Goal: Information Seeking & Learning: Learn about a topic

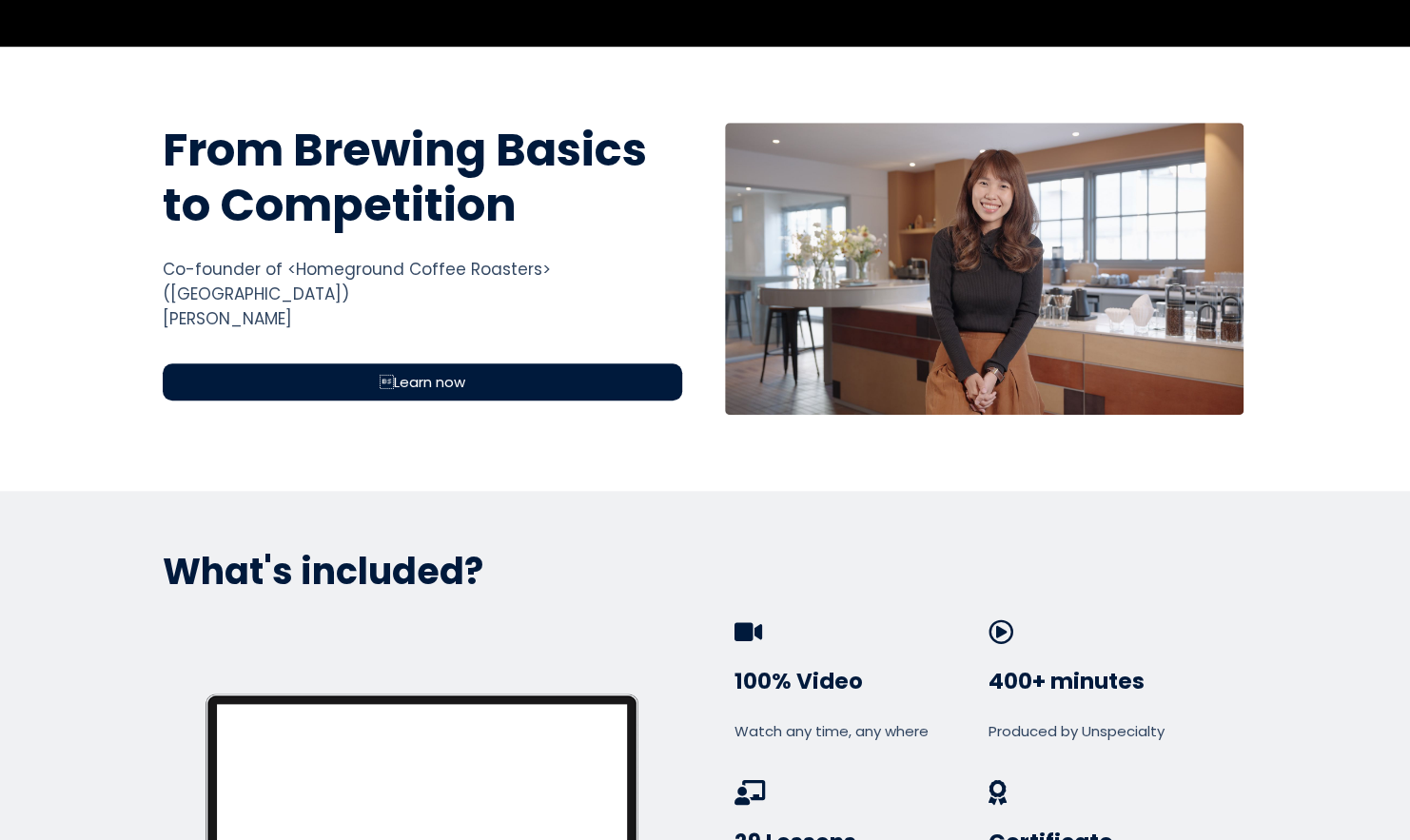
scroll to position [630, 0]
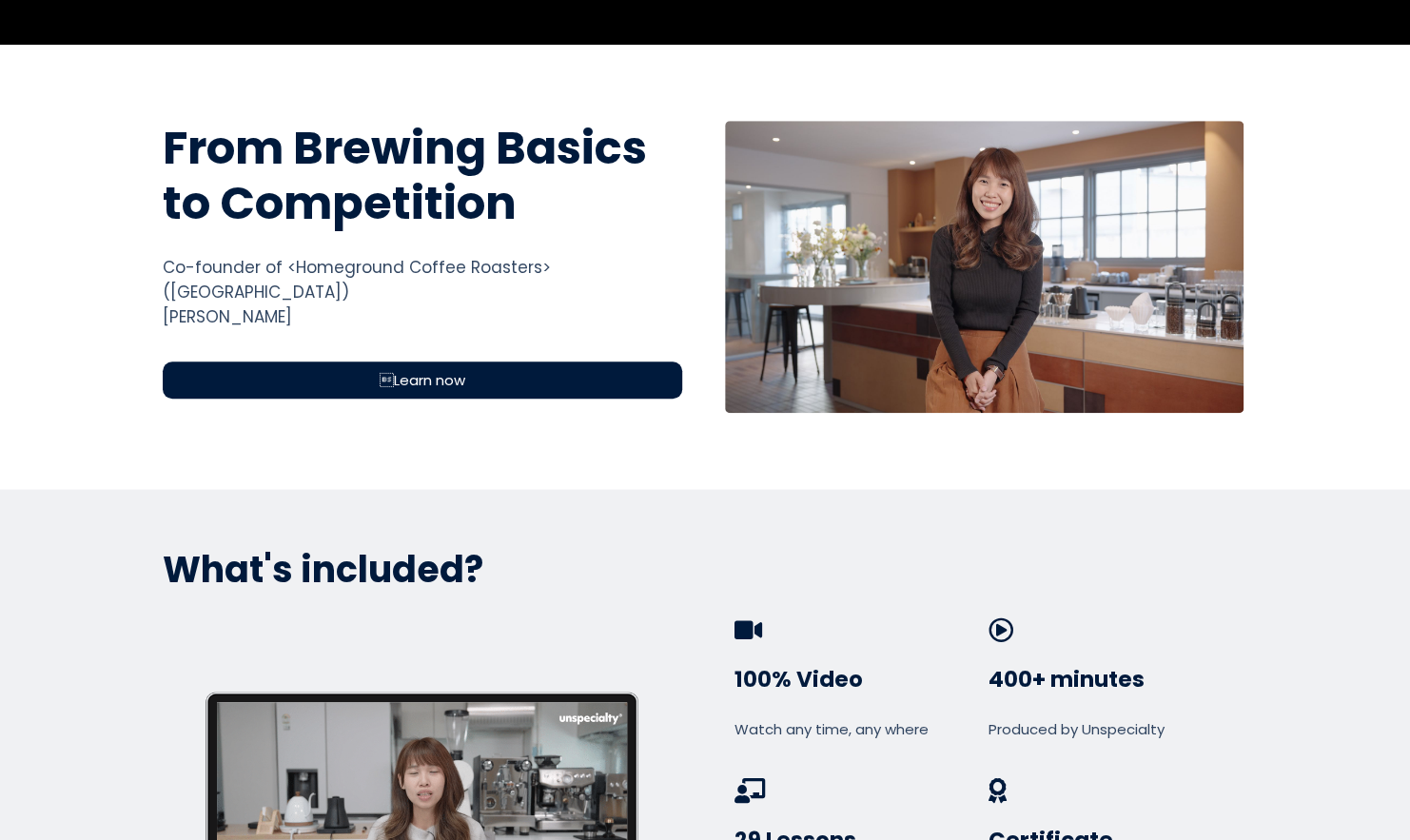
click at [514, 361] on div "Learn now" at bounding box center [422, 379] width 519 height 37
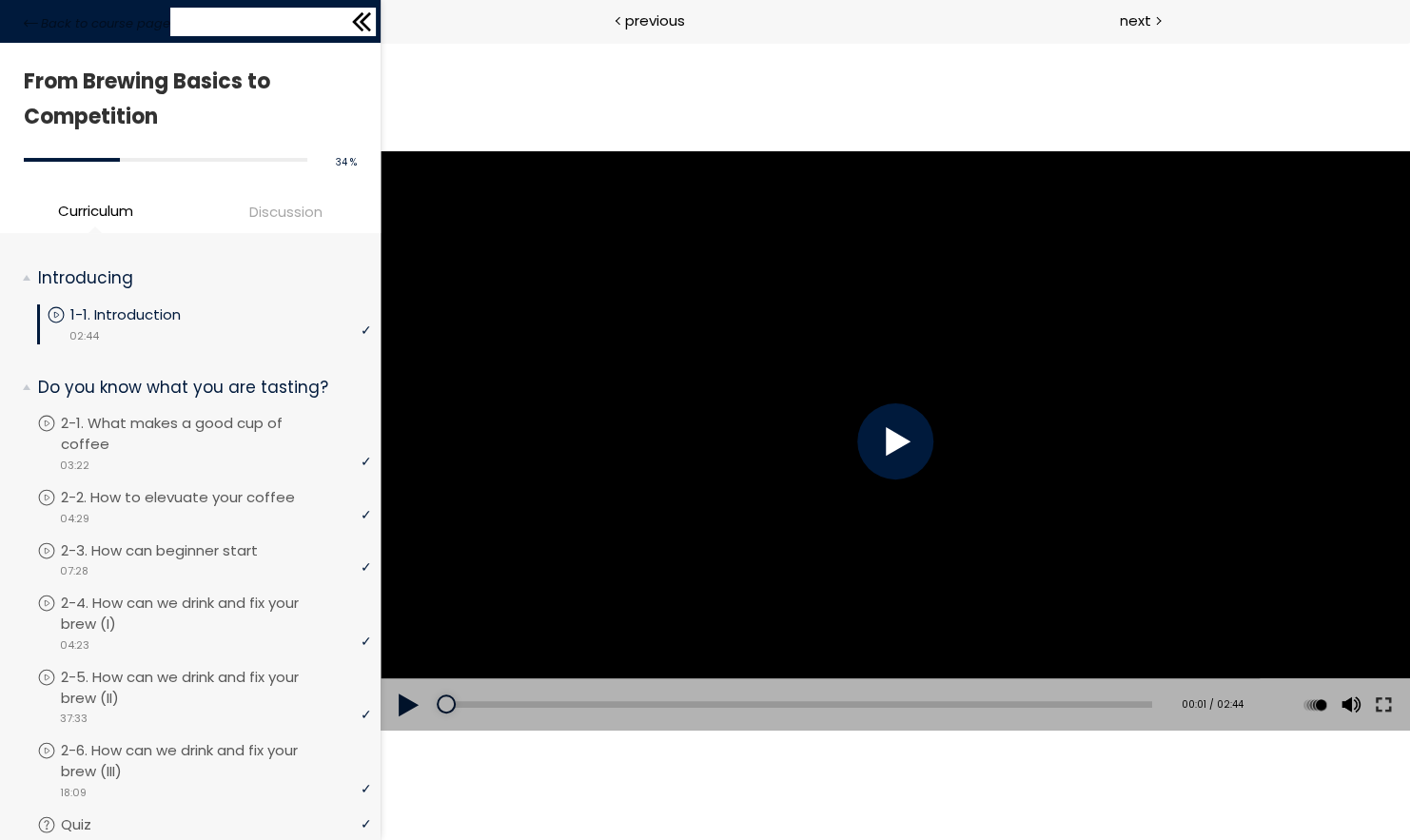
click at [355, 18] on icon at bounding box center [357, 22] width 11 height 19
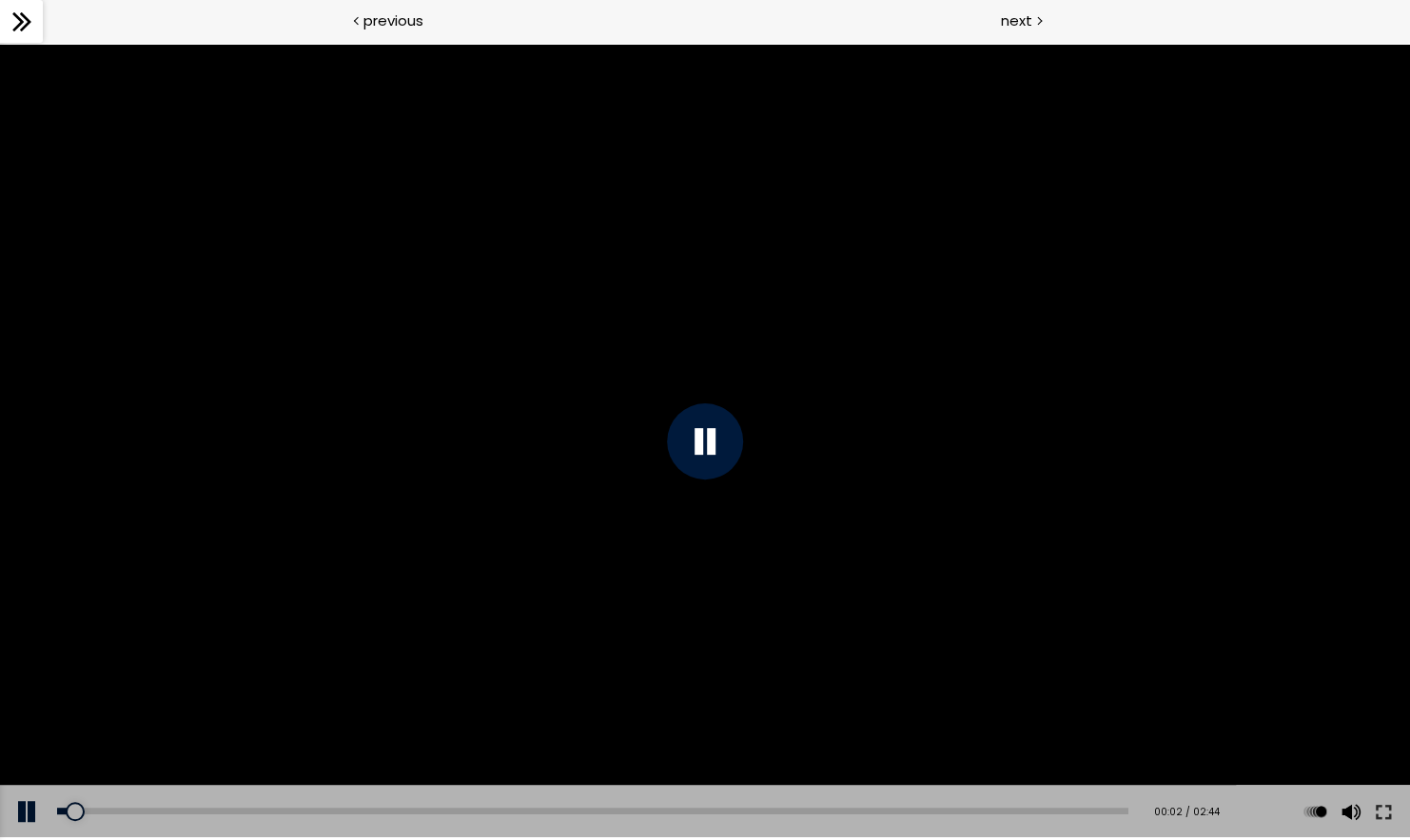
click at [667, 459] on div at bounding box center [705, 441] width 1410 height 793
